Goal: Information Seeking & Learning: Learn about a topic

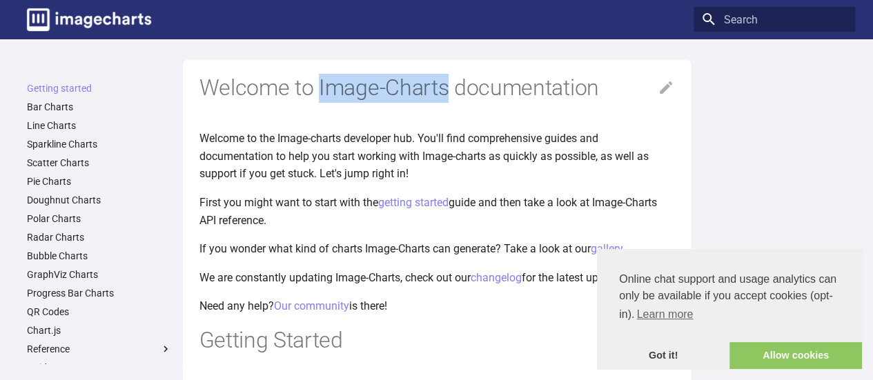
drag, startPoint x: 319, startPoint y: 82, endPoint x: 444, endPoint y: 83, distance: 124.9
click at [444, 83] on h1 "Welcome to Image-Charts documentation" at bounding box center [436, 88] width 475 height 29
copy h1 "Image-Charts"
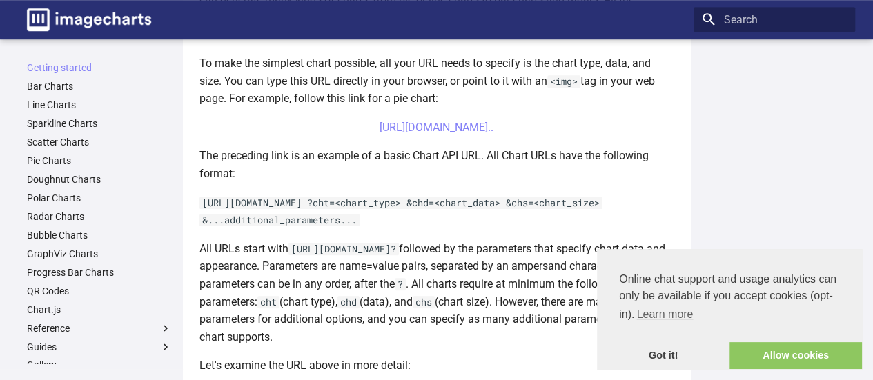
scroll to position [414, 0]
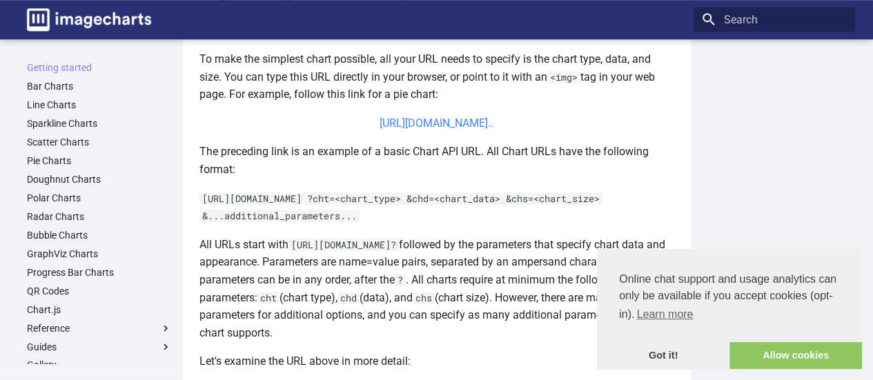
click at [417, 118] on link "[URL][DOMAIN_NAME].." at bounding box center [436, 123] width 114 height 13
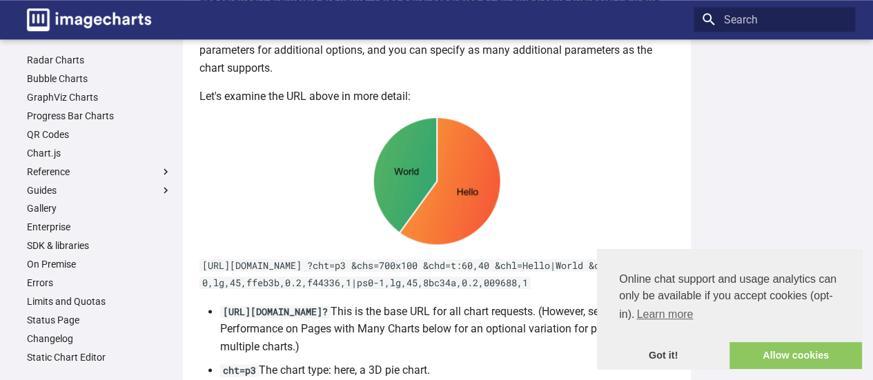
scroll to position [0, 0]
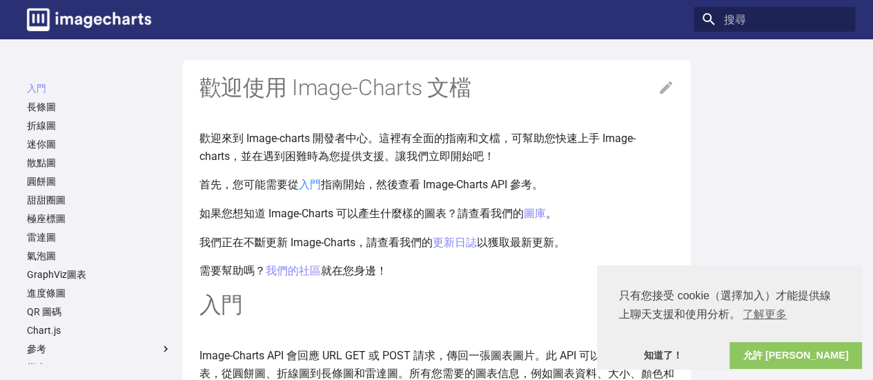
click at [313, 180] on font "入門" at bounding box center [310, 184] width 22 height 13
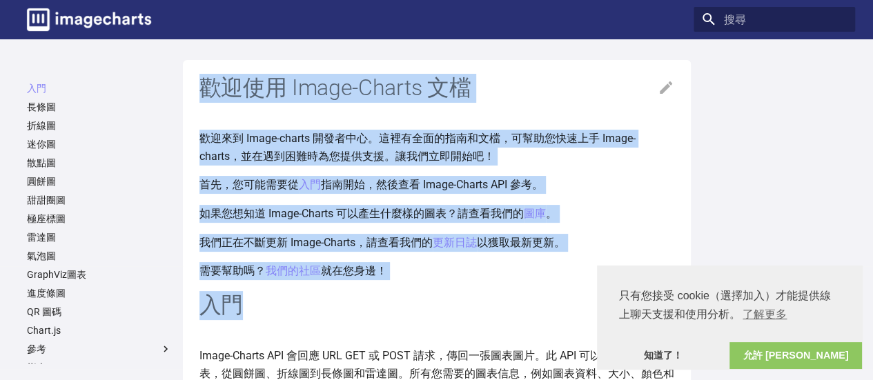
drag, startPoint x: 201, startPoint y: 81, endPoint x: 548, endPoint y: 305, distance: 413.2
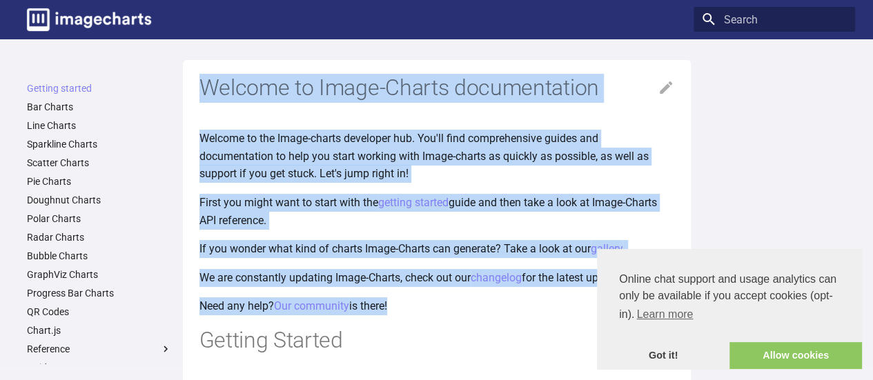
click at [221, 94] on h1 "Welcome to Image-Charts documentation" at bounding box center [436, 88] width 475 height 29
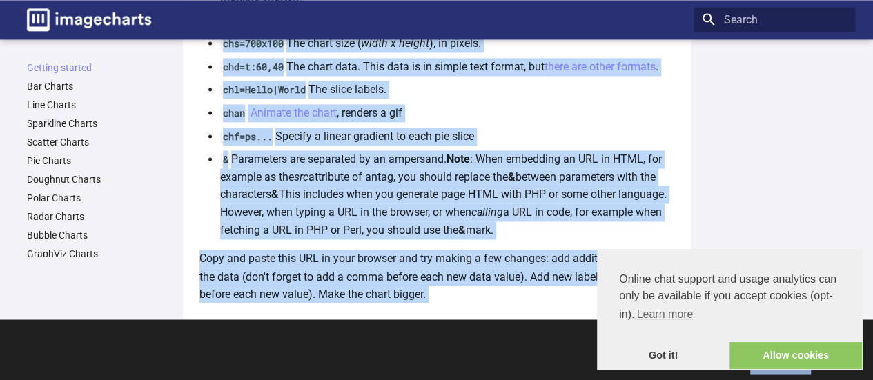
scroll to position [1093, 0]
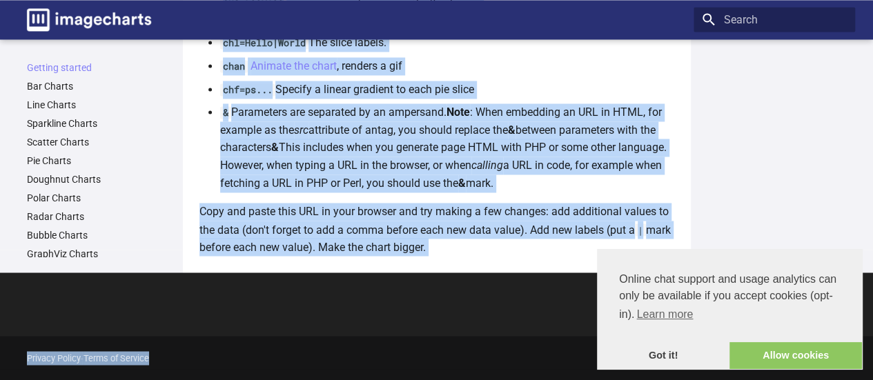
drag, startPoint x: 204, startPoint y: 86, endPoint x: 486, endPoint y: 249, distance: 325.8
copy article "Welcome to Image-Charts documentation Welcome to the Image-charts developer hub…"
